Goal: Transaction & Acquisition: Purchase product/service

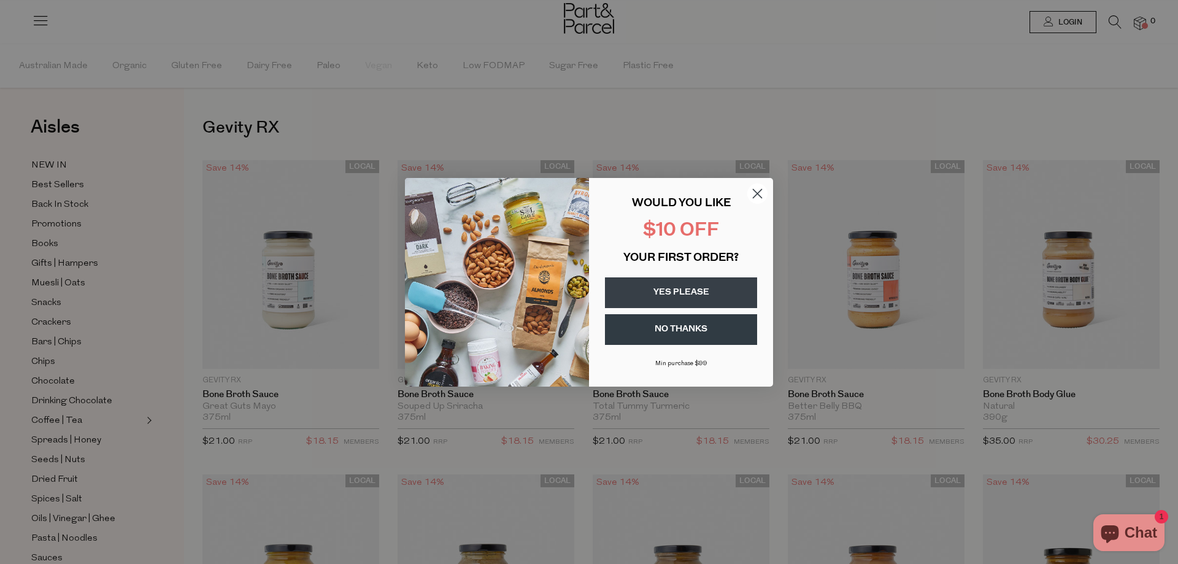
click at [682, 293] on button "YES PLEASE" at bounding box center [681, 292] width 152 height 31
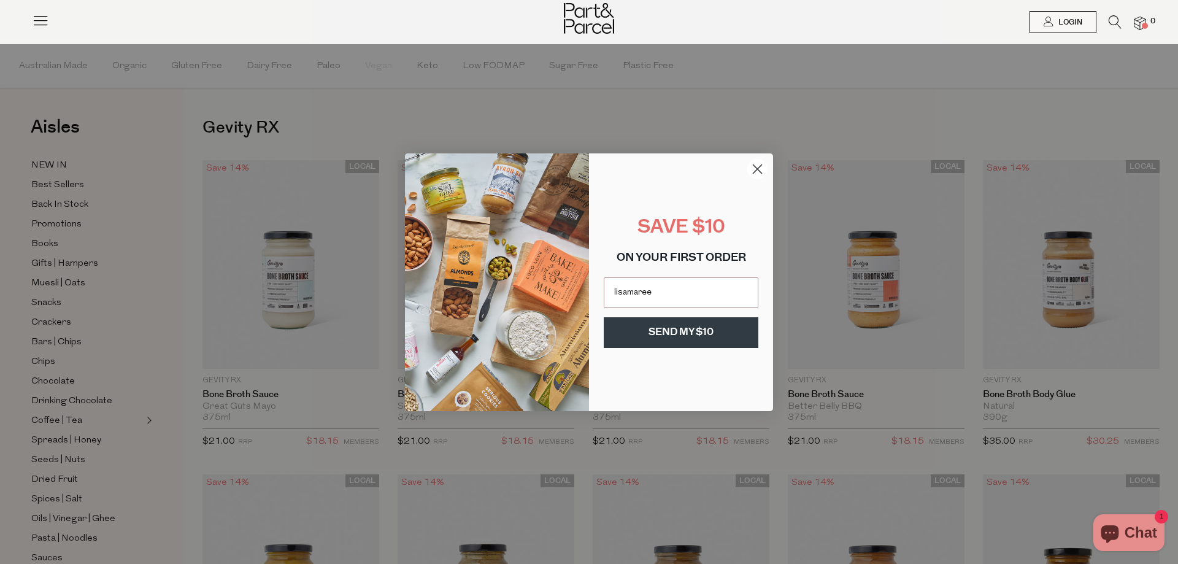
type input "lisamareemcalpine@gmail.com"
click at [669, 337] on button "SEND MY $10" at bounding box center [681, 332] width 155 height 31
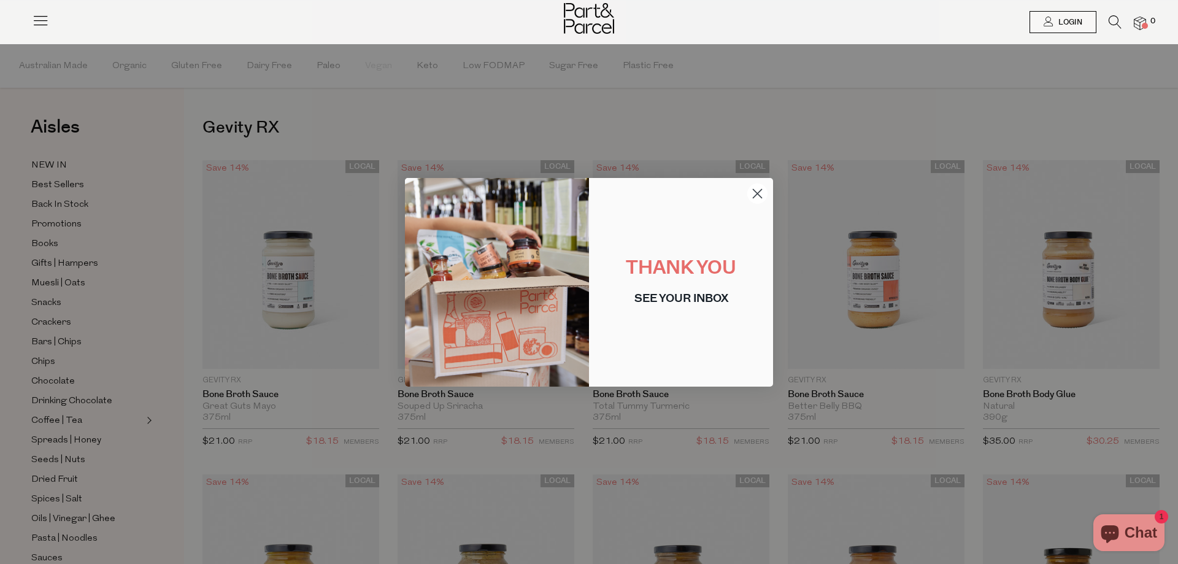
click at [757, 193] on icon "Close dialog" at bounding box center [758, 193] width 9 height 9
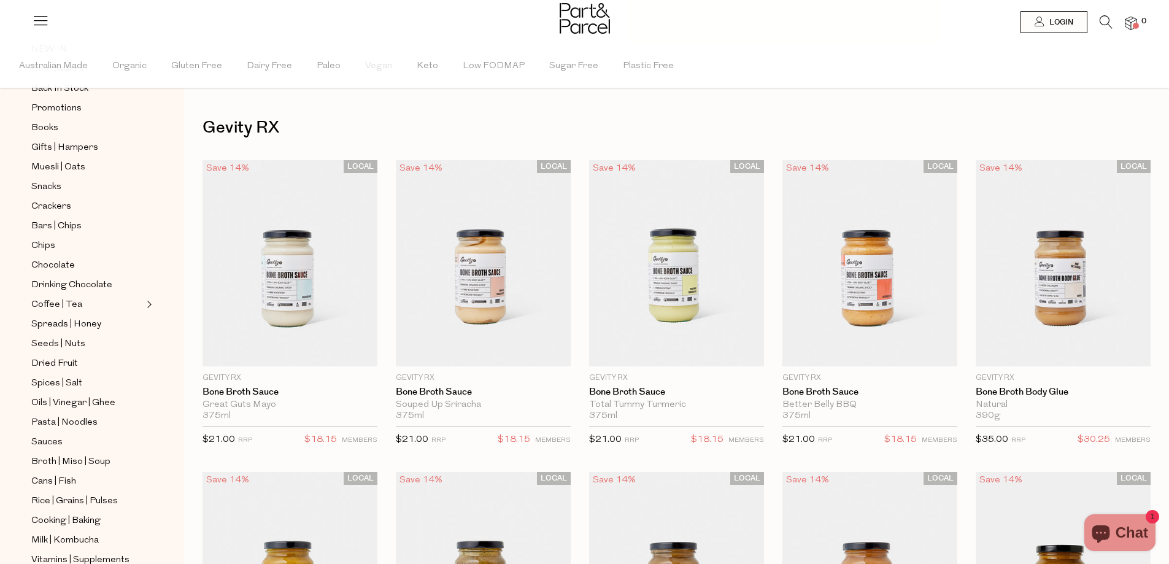
scroll to position [123, 0]
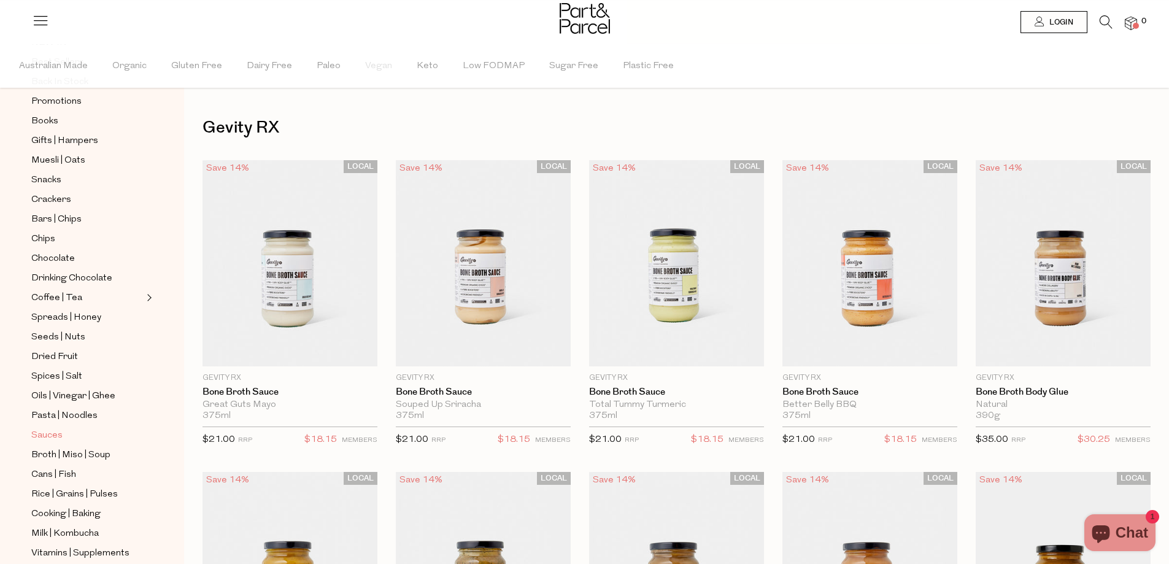
click at [48, 428] on span "Sauces" at bounding box center [46, 435] width 31 height 15
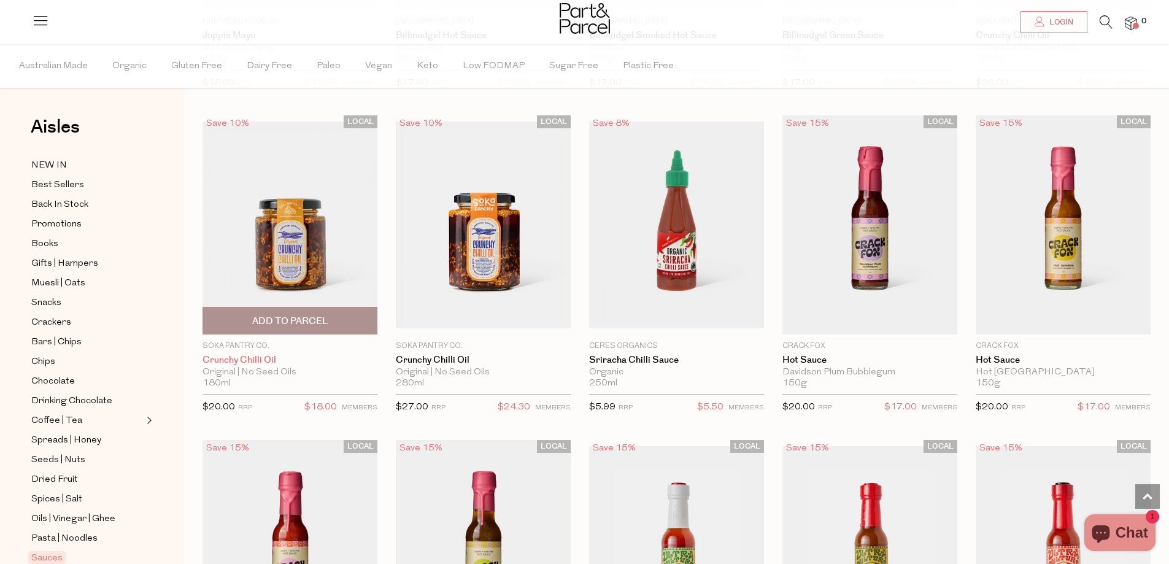
scroll to position [1595, 0]
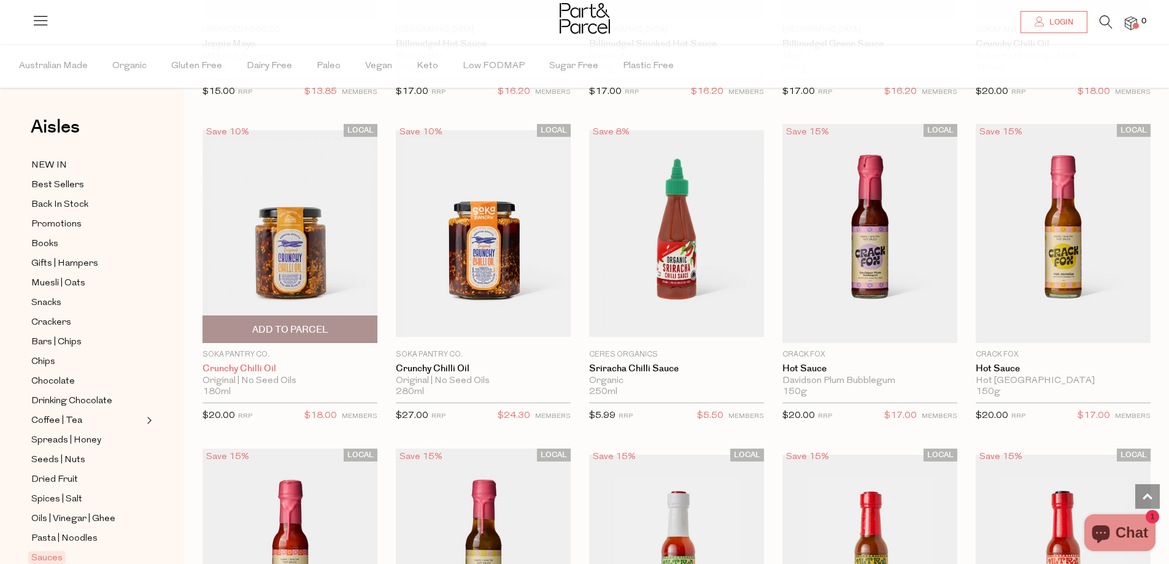
click at [256, 363] on link "Crunchy Chilli Oil" at bounding box center [290, 368] width 175 height 11
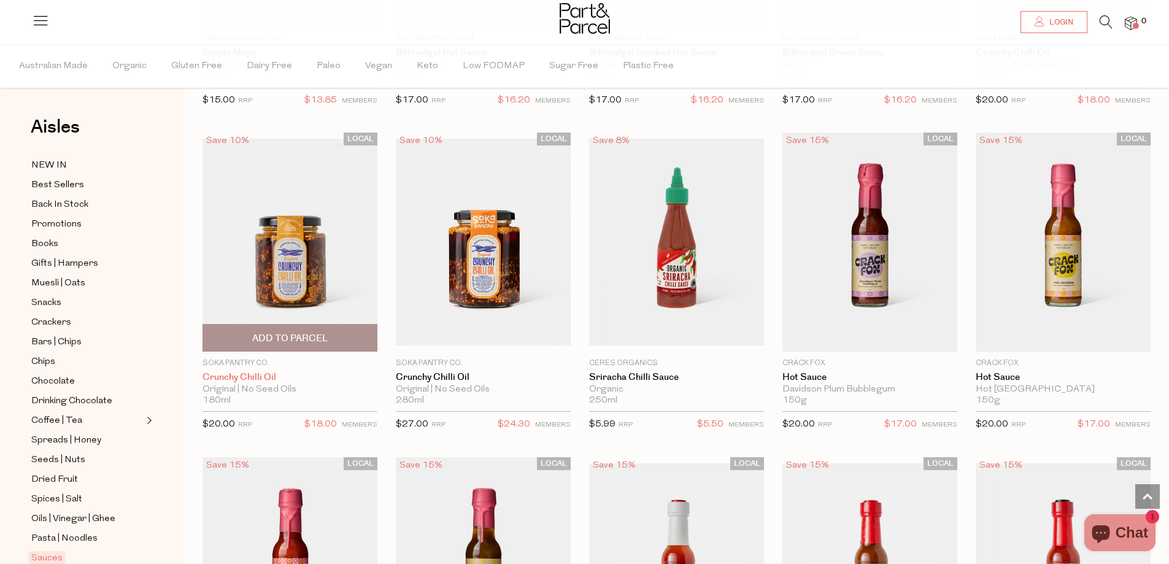
click at [264, 372] on link "Crunchy Chilli Oil" at bounding box center [290, 377] width 175 height 11
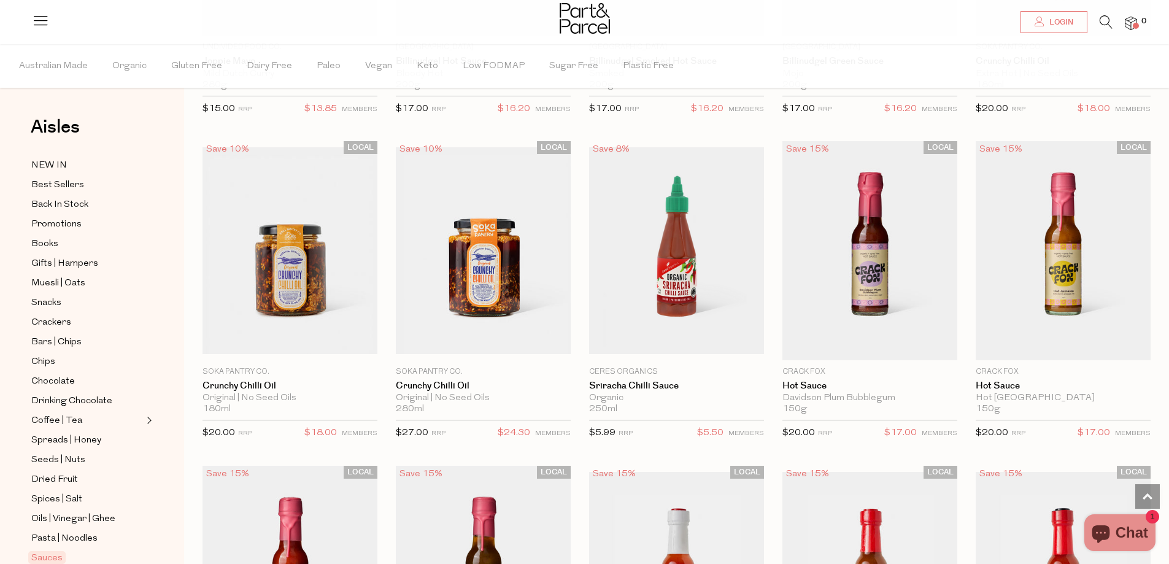
click at [1103, 21] on icon at bounding box center [1106, 22] width 13 height 14
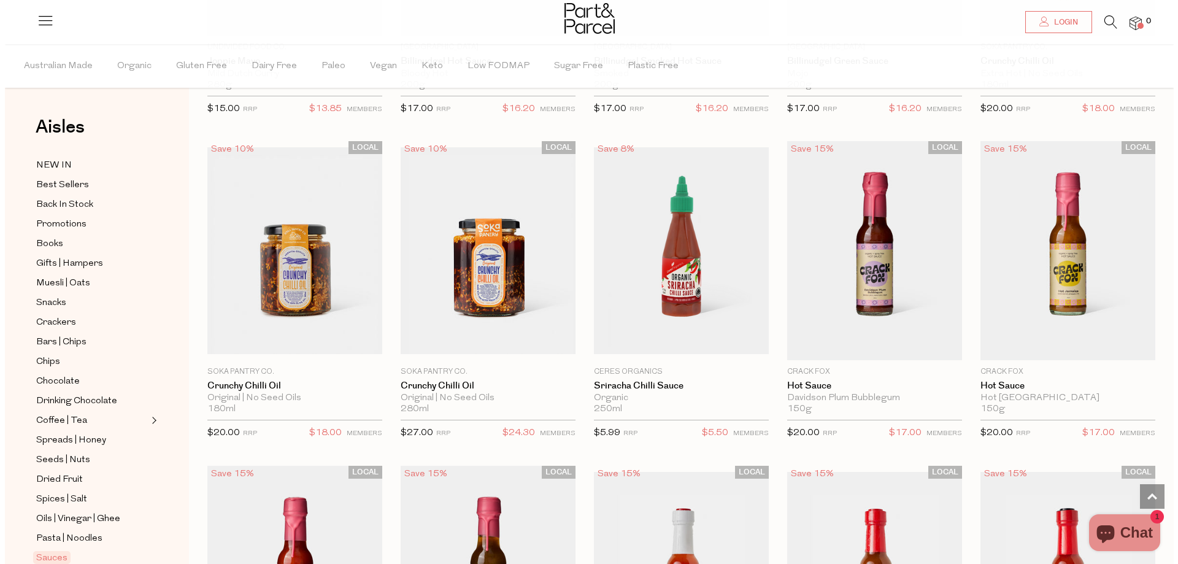
scroll to position [1587, 0]
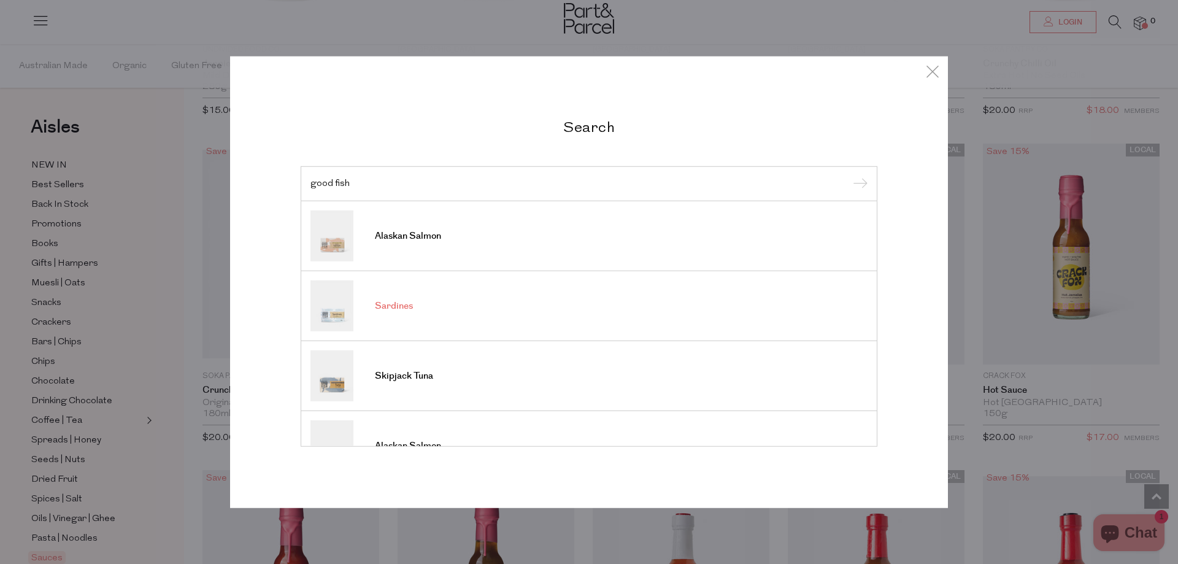
type input "good fish"
click at [380, 304] on span "Sardines" at bounding box center [394, 306] width 38 height 12
